Goal: Information Seeking & Learning: Learn about a topic

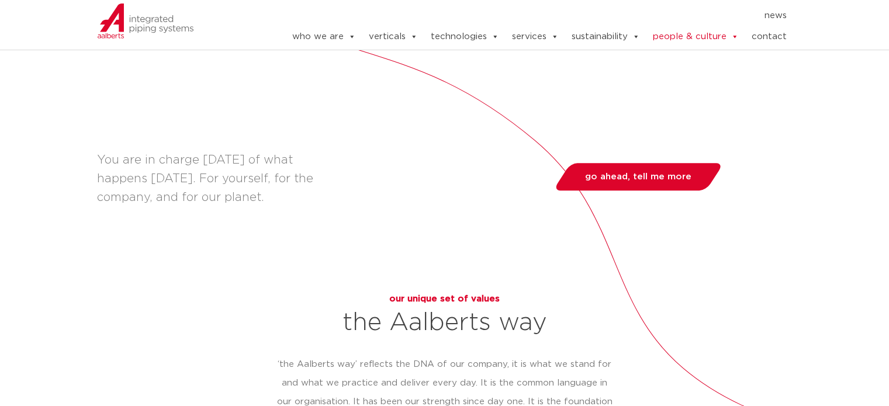
scroll to position [702, 0]
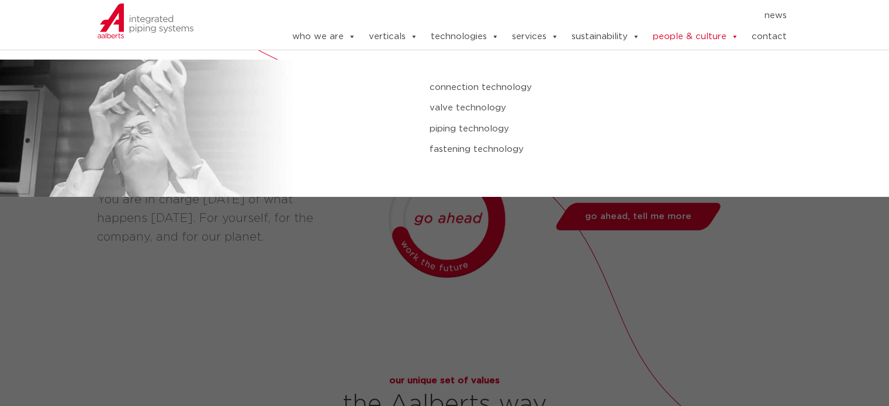
click at [456, 106] on link "valve technology" at bounding box center [597, 108] width 334 height 15
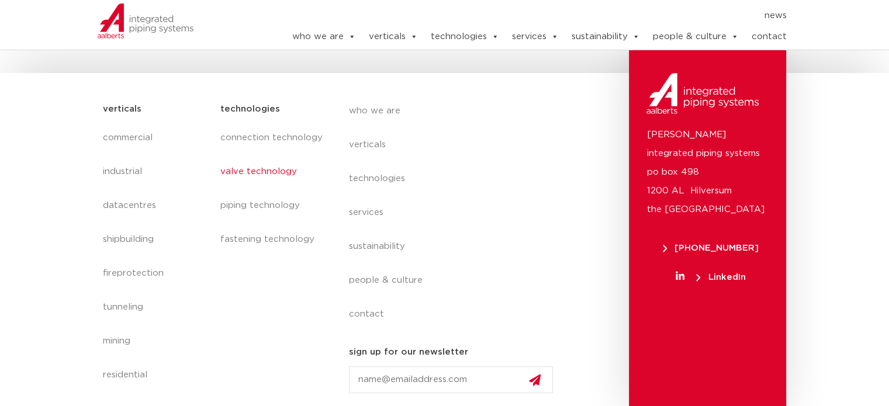
scroll to position [406, 0]
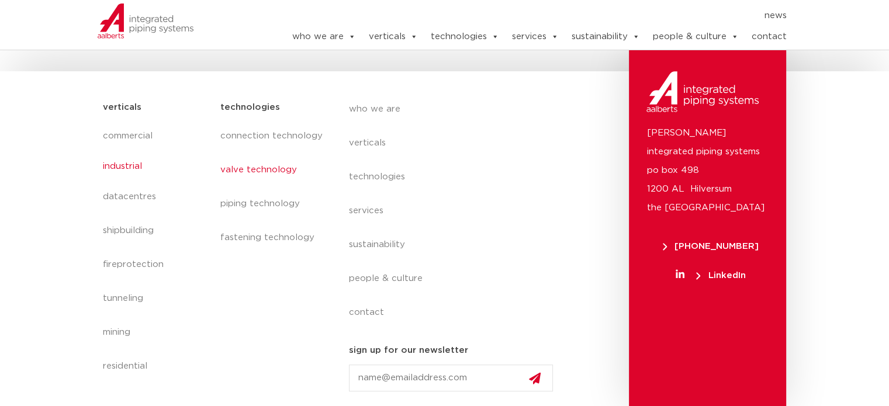
click at [129, 160] on link "industrial" at bounding box center [156, 166] width 106 height 27
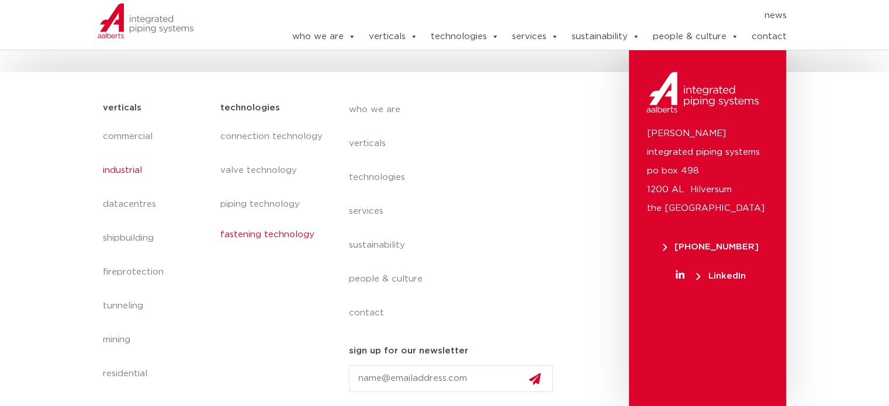
scroll to position [503, 0]
click at [258, 205] on link "piping technology" at bounding box center [272, 200] width 105 height 27
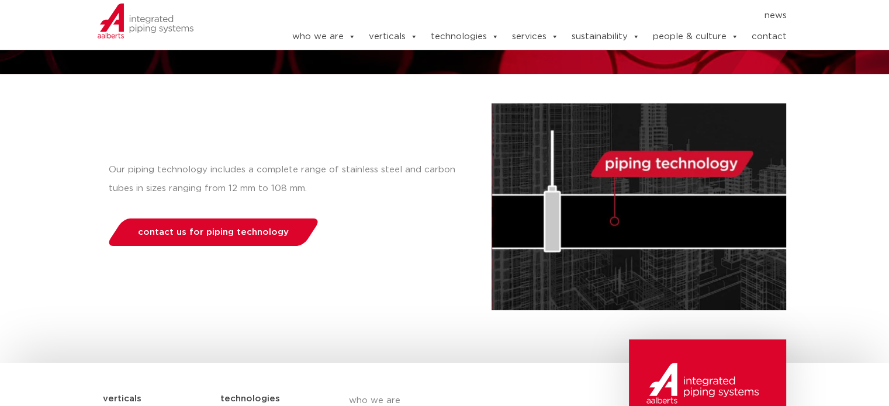
scroll to position [117, 0]
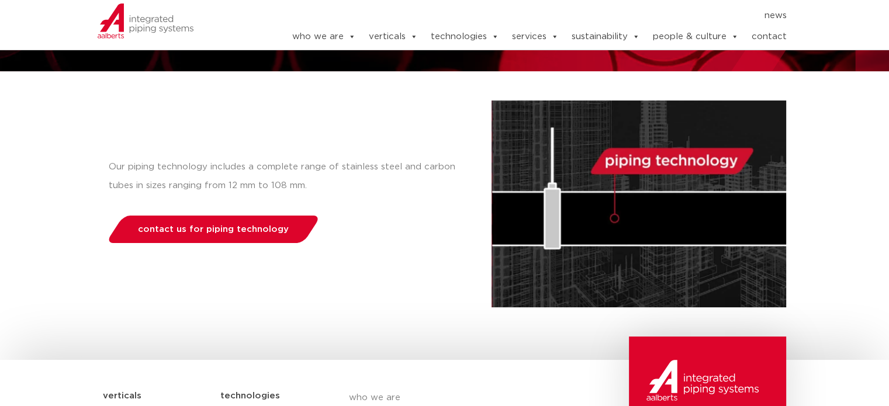
click at [258, 187] on p "Our piping technology includes a complete range of stainless steel and carbon t…" at bounding box center [289, 176] width 360 height 37
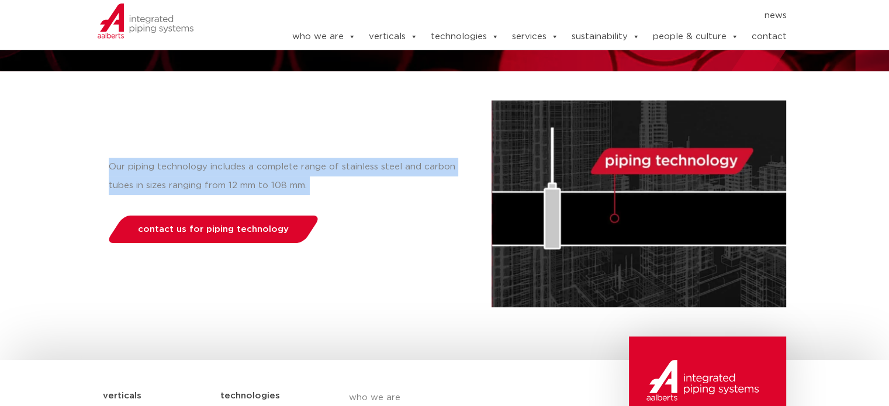
click at [258, 187] on p "Our piping technology includes a complete range of stainless steel and carbon t…" at bounding box center [289, 176] width 360 height 37
click at [258, 184] on p "Our piping technology includes a complete range of stainless steel and carbon t…" at bounding box center [289, 176] width 360 height 37
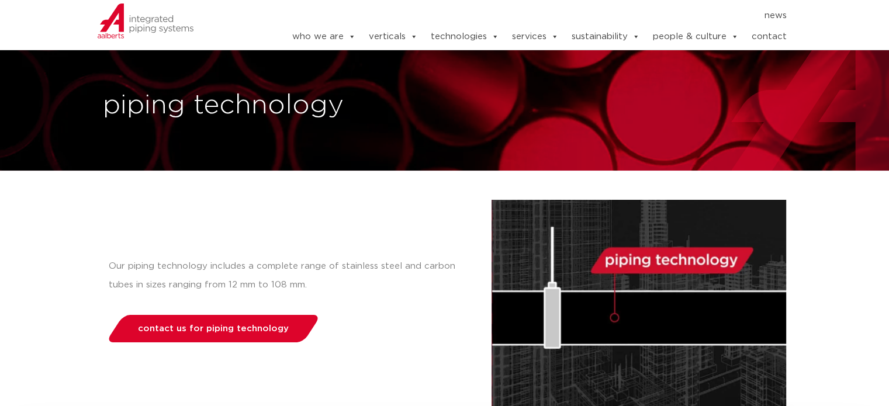
scroll to position [0, 0]
